Goal: Task Accomplishment & Management: Manage account settings

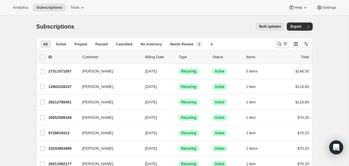
click at [279, 45] on icon "Search and filter results" at bounding box center [280, 44] width 6 height 6
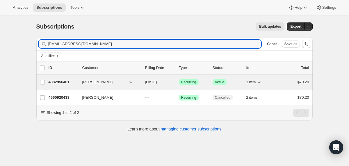
type input "ajozefina2@gmail.com"
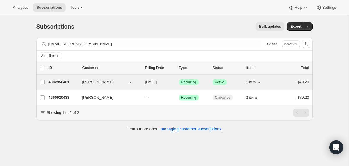
click at [148, 82] on span "11/26/2025" at bounding box center [151, 82] width 12 height 4
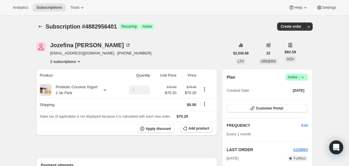
click at [303, 78] on icon at bounding box center [303, 77] width 6 height 6
click at [288, 86] on span "Pause subscription" at bounding box center [294, 88] width 32 height 4
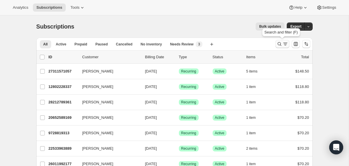
click at [278, 45] on icon "Search and filter results" at bounding box center [280, 44] width 6 height 6
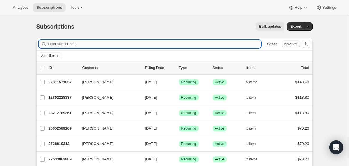
click at [226, 44] on input "Filter subscribers" at bounding box center [155, 44] width 214 height 8
paste input "[EMAIL_ADDRESS][DOMAIN_NAME]"
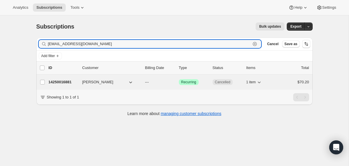
type input "[EMAIL_ADDRESS][DOMAIN_NAME]"
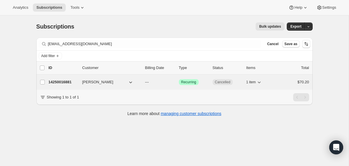
click at [142, 81] on div "14250016881 [PERSON_NAME] --- Success Recurring Cancelled 1 item $70.20" at bounding box center [179, 82] width 261 height 8
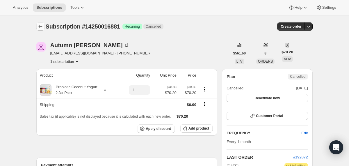
click at [42, 26] on icon "Subscriptions" at bounding box center [41, 27] width 6 height 6
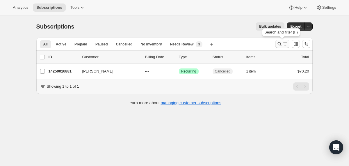
click at [281, 43] on icon "Search and filter results" at bounding box center [280, 44] width 6 height 6
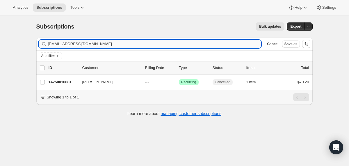
click at [219, 42] on input "[EMAIL_ADDRESS][DOMAIN_NAME]" at bounding box center [155, 44] width 214 height 8
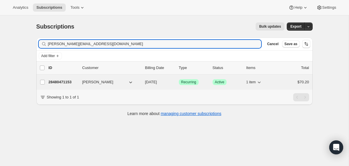
type input "[PERSON_NAME][EMAIL_ADDRESS][DOMAIN_NAME]"
click at [143, 81] on div "28480471153 [PERSON_NAME] [DATE] Success Recurring Success Active 1 item $70.20" at bounding box center [179, 82] width 261 height 8
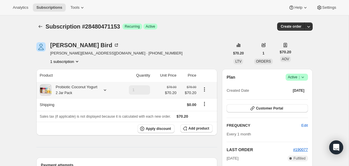
click at [93, 93] on div "Probiotic Coconut Yogurt 2 Jar Pack" at bounding box center [75, 90] width 46 height 12
click at [40, 27] on icon "Subscriptions" at bounding box center [41, 27] width 6 height 6
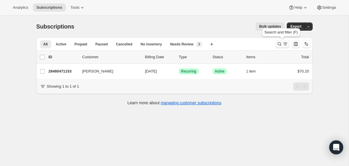
click at [278, 43] on icon "Search and filter results" at bounding box center [280, 44] width 6 height 6
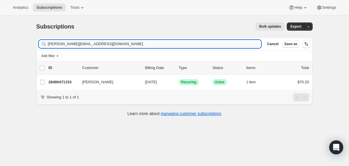
click at [221, 42] on input "[PERSON_NAME][EMAIL_ADDRESS][DOMAIN_NAME]" at bounding box center [155, 44] width 214 height 8
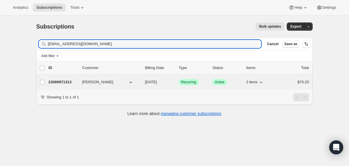
type input "[EMAIL_ADDRESS][DOMAIN_NAME]"
click at [146, 81] on span "[DATE]" at bounding box center [151, 82] width 12 height 4
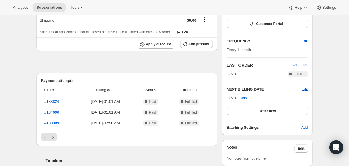
scroll to position [85, 0]
click at [247, 96] on span "Skip" at bounding box center [243, 98] width 7 height 6
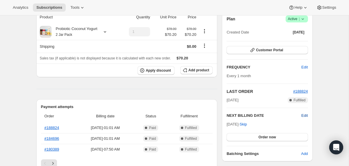
click at [304, 114] on span "Edit" at bounding box center [304, 116] width 6 height 6
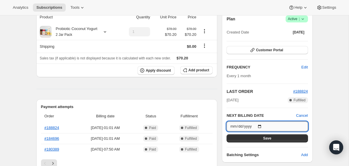
click at [262, 127] on input "[DATE]" at bounding box center [267, 126] width 81 height 10
type input "[DATE]"
click at [240, 137] on button "Save" at bounding box center [267, 138] width 81 height 8
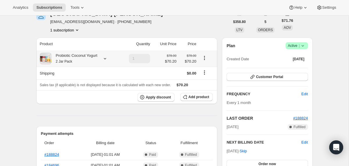
scroll to position [0, 0]
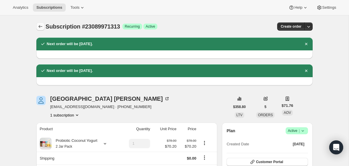
click at [41, 25] on icon "Subscriptions" at bounding box center [41, 27] width 6 height 6
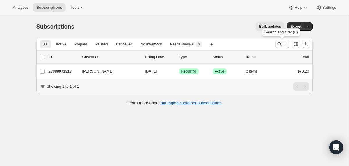
click at [280, 44] on icon "Search and filter results" at bounding box center [280, 44] width 6 height 6
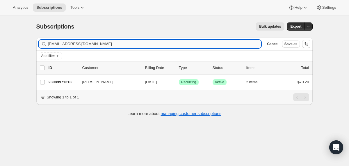
click at [193, 44] on input "[EMAIL_ADDRESS][DOMAIN_NAME]" at bounding box center [155, 44] width 214 height 8
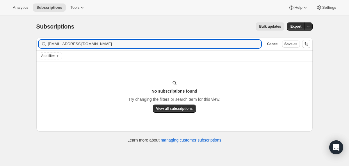
type input "[EMAIL_ADDRESS][DOMAIN_NAME]"
